Goal: Task Accomplishment & Management: Manage account settings

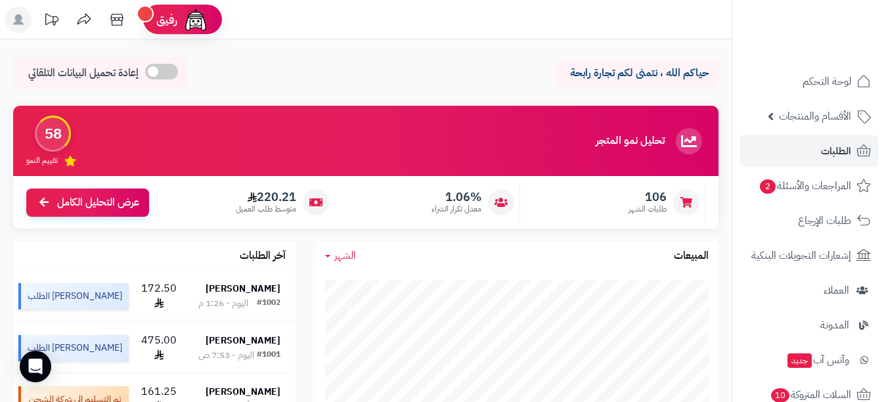
drag, startPoint x: 827, startPoint y: 132, endPoint x: 825, endPoint y: 154, distance: 22.4
click at [827, 145] on ul "لوحة التحكم الأقسام والمنتجات المنتجات الأقسام الماركات مواصفات المنتجات مواصفا…" at bounding box center [809, 343] width 154 height 554
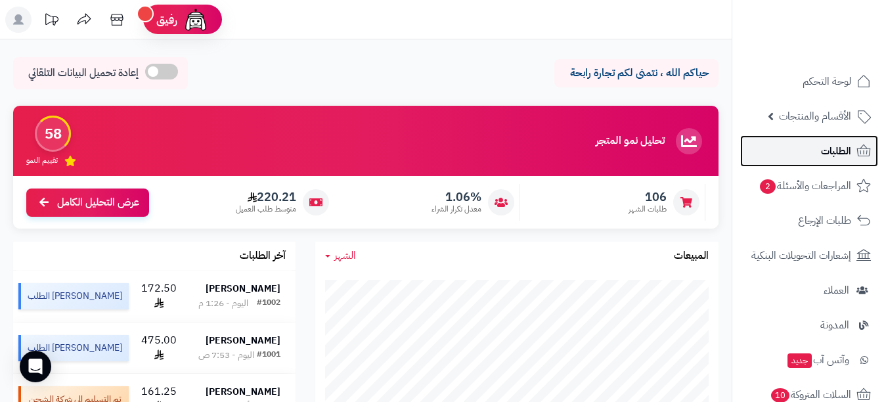
click at [824, 154] on span "الطلبات" at bounding box center [836, 151] width 30 height 18
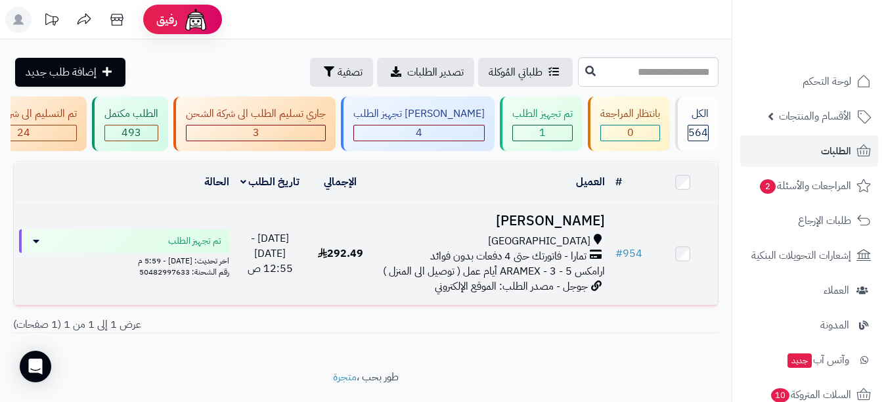
click at [567, 249] on div "جدة" at bounding box center [493, 241] width 224 height 15
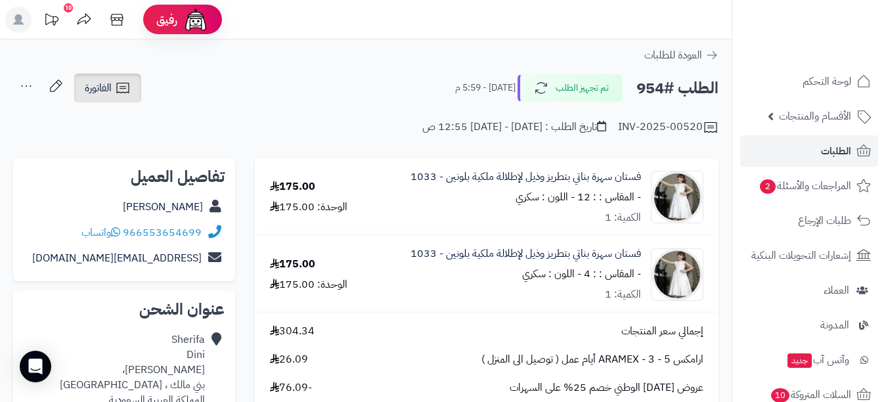
click at [118, 83] on icon at bounding box center [122, 88] width 12 height 11
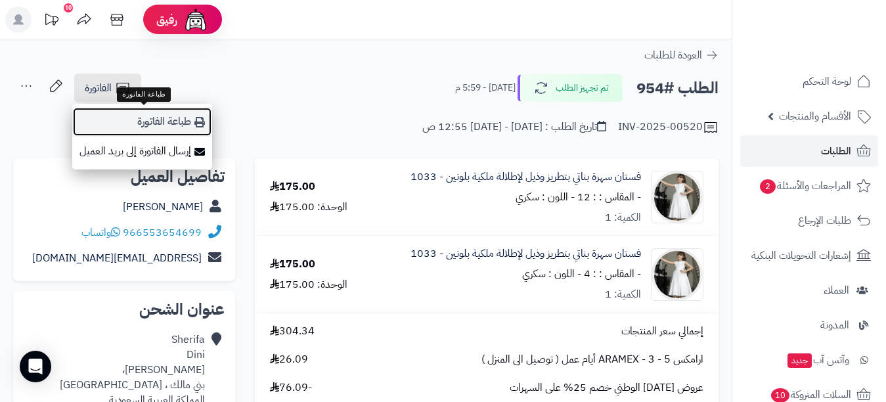
click at [173, 125] on link "طباعة الفاتورة" at bounding box center [142, 122] width 140 height 30
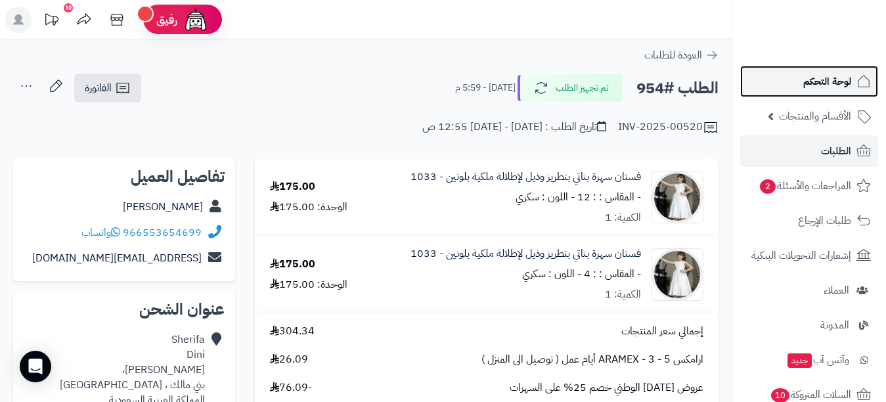
click at [764, 87] on link "لوحة التحكم" at bounding box center [809, 82] width 138 height 32
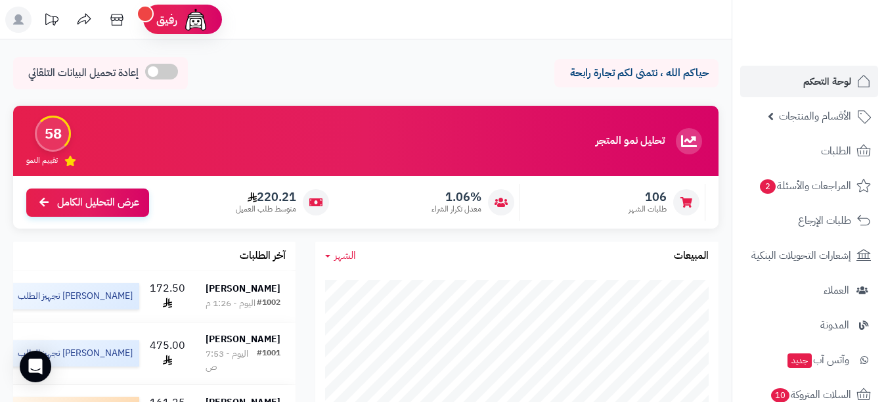
click at [717, 192] on div "106 طلبات الشهر 1.06% معدل تكرار الشراء 220.21 متوسط طلب العميل عرض التحليل الك…" at bounding box center [365, 202] width 705 height 53
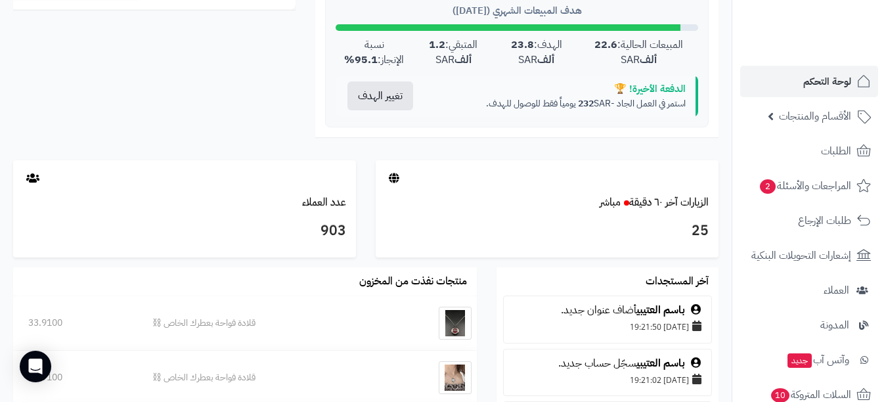
scroll to position [605, 0]
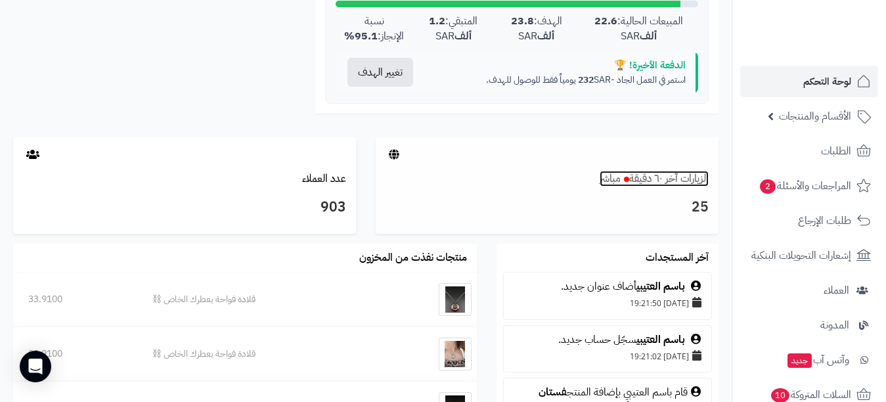
click at [676, 177] on link "الزيارات آخر ٦٠ دقيقة مباشر" at bounding box center [654, 179] width 109 height 16
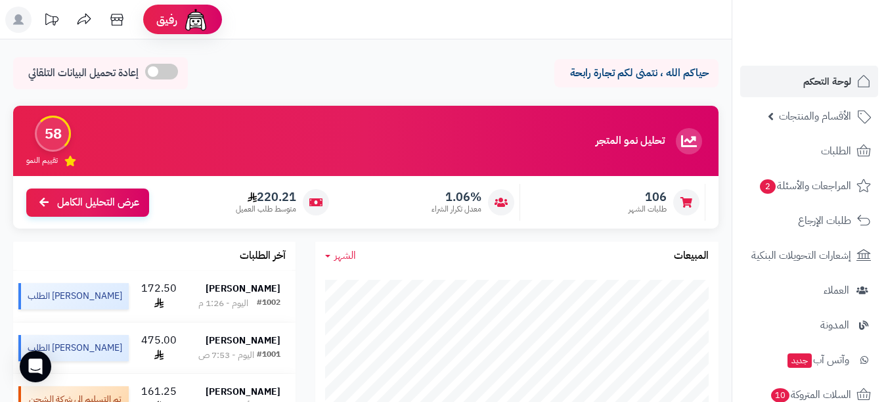
scroll to position [744, 0]
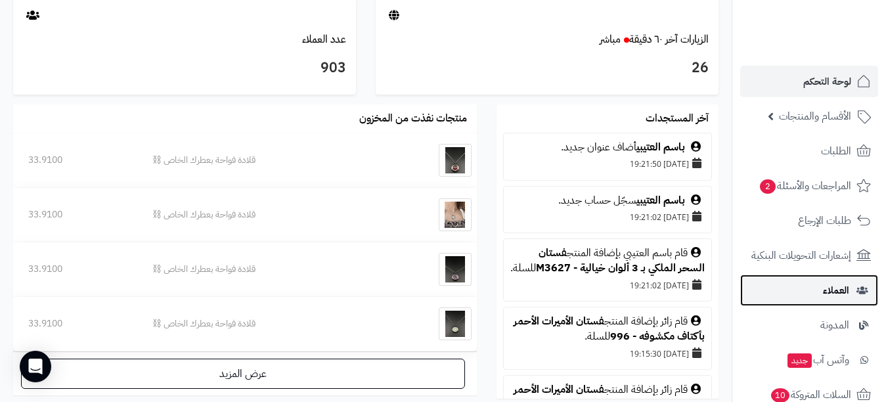
click at [786, 284] on link "العملاء" at bounding box center [809, 291] width 138 height 32
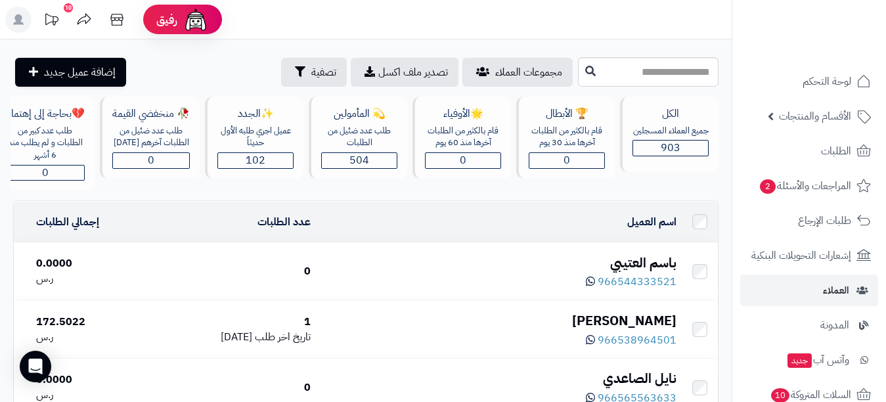
click at [650, 266] on div "باسم العتيبي" at bounding box center [498, 263] width 355 height 19
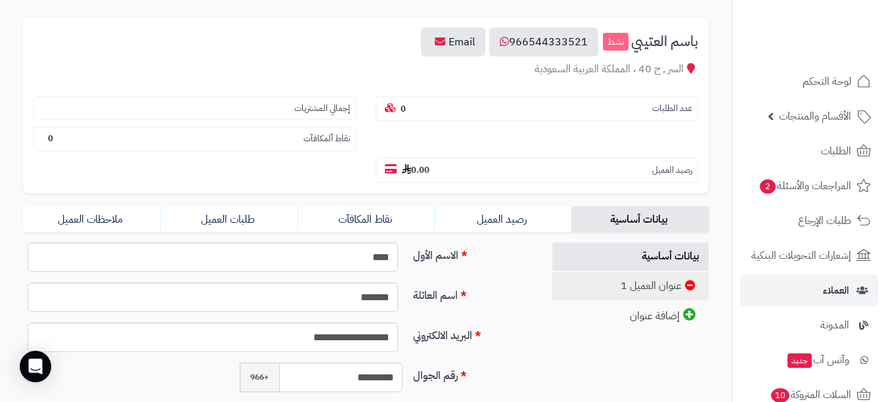
scroll to position [197, 0]
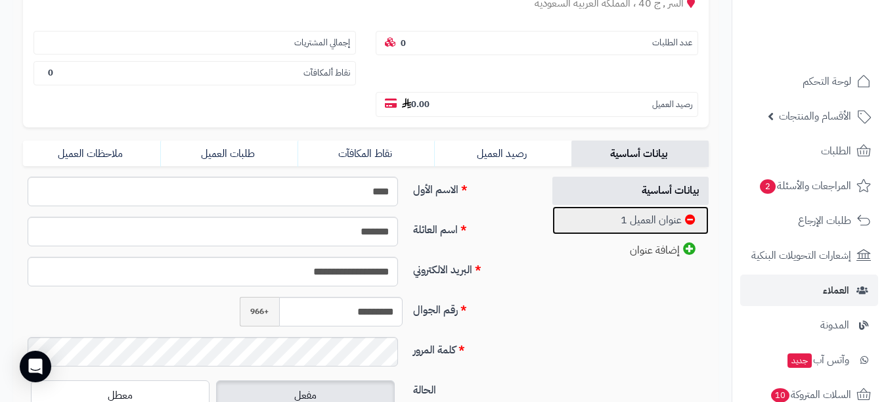
click at [627, 232] on link "عنوان العميل 1" at bounding box center [630, 220] width 157 height 28
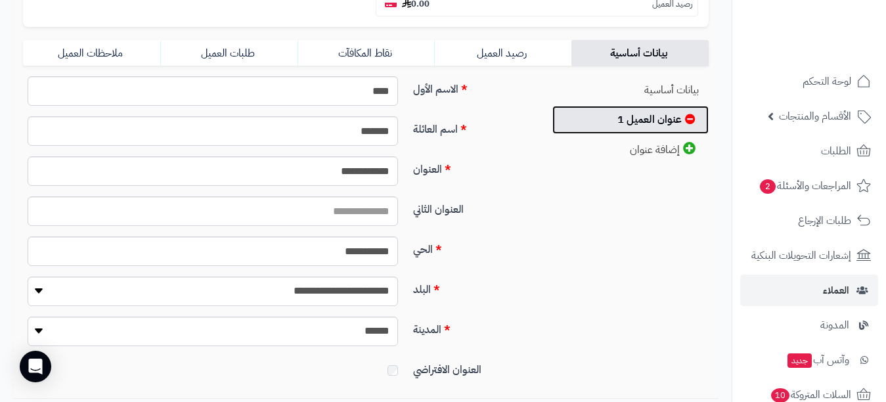
scroll to position [328, 0]
